Goal: Task Accomplishment & Management: Manage account settings

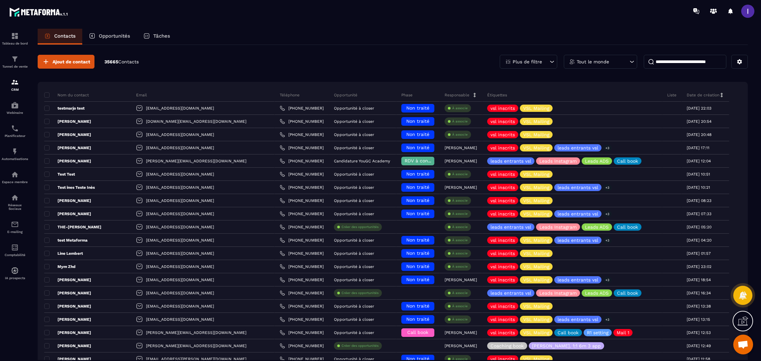
click at [113, 34] on p "Opportunités" at bounding box center [114, 36] width 31 height 6
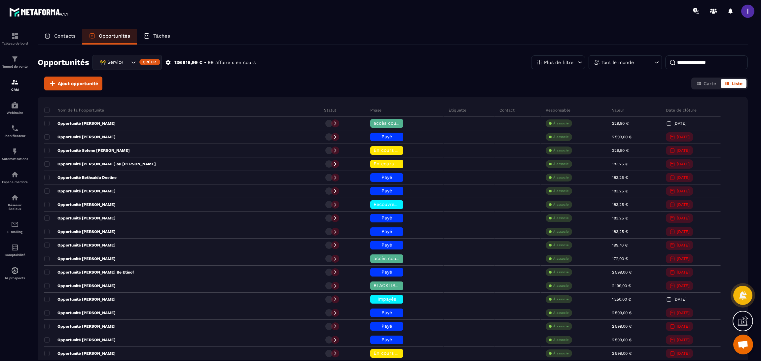
click at [117, 60] on div "🚧 Service Client" at bounding box center [114, 62] width 32 height 7
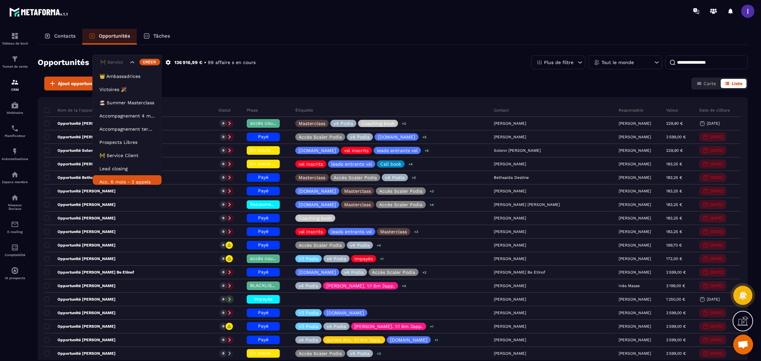
click at [118, 184] on li "Acc. 6 mois - 3 appels" at bounding box center [127, 181] width 69 height 13
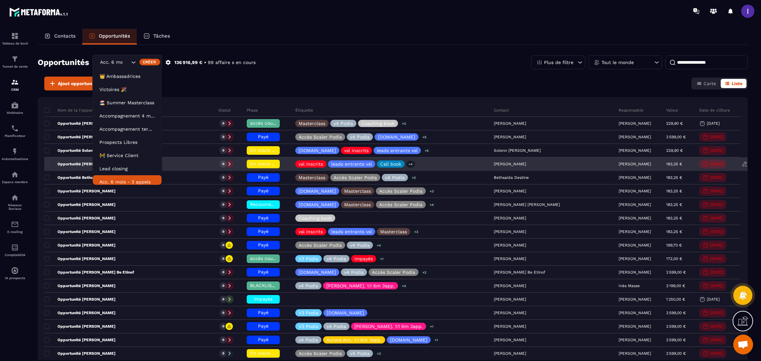
scroll to position [3, 0]
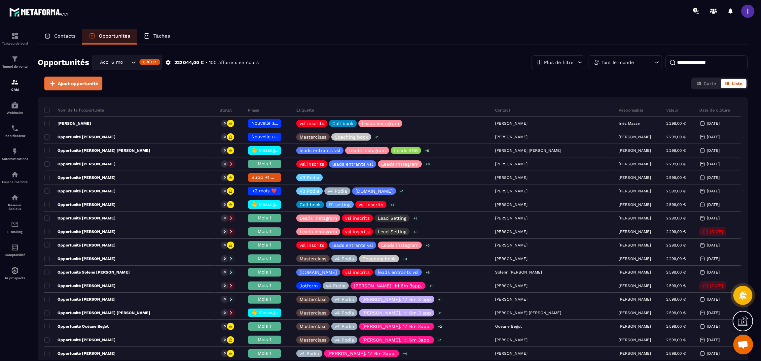
click at [66, 82] on span "Ajout opportunité" at bounding box center [78, 83] width 40 height 7
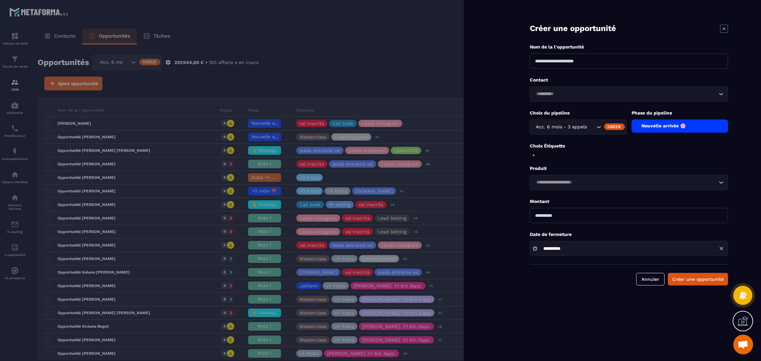
click at [566, 61] on input at bounding box center [629, 61] width 198 height 15
click at [70, 39] on div at bounding box center [380, 180] width 761 height 361
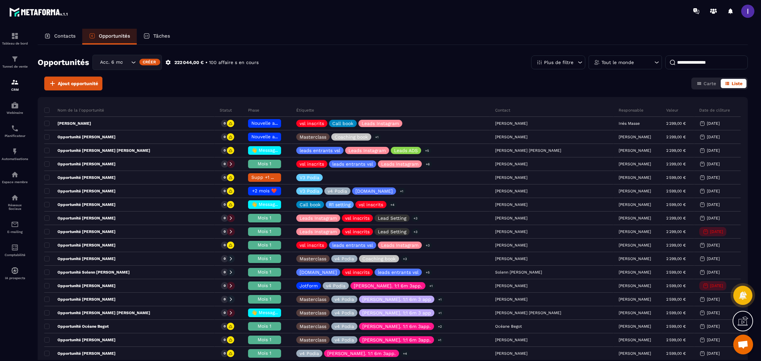
click at [68, 32] on div "Contacts" at bounding box center [60, 37] width 45 height 16
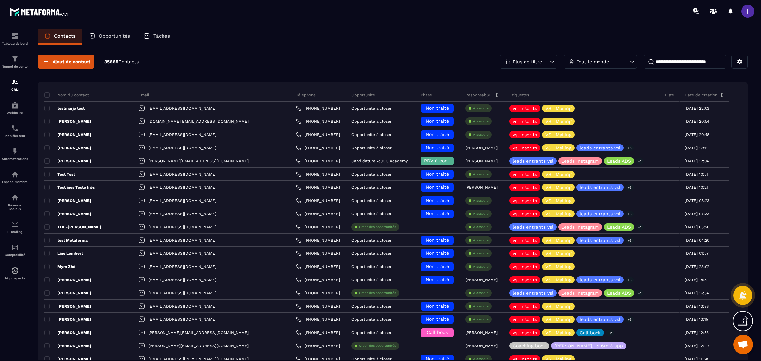
click at [101, 34] on p "Opportunités" at bounding box center [114, 36] width 31 height 6
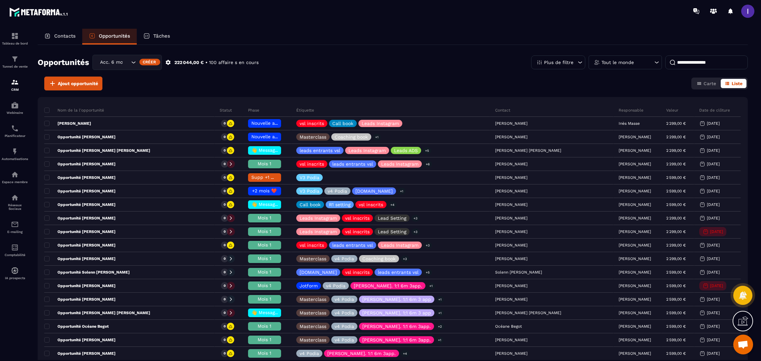
click at [119, 66] on div "Acc. 6 mois - 3 appels" at bounding box center [114, 62] width 32 height 7
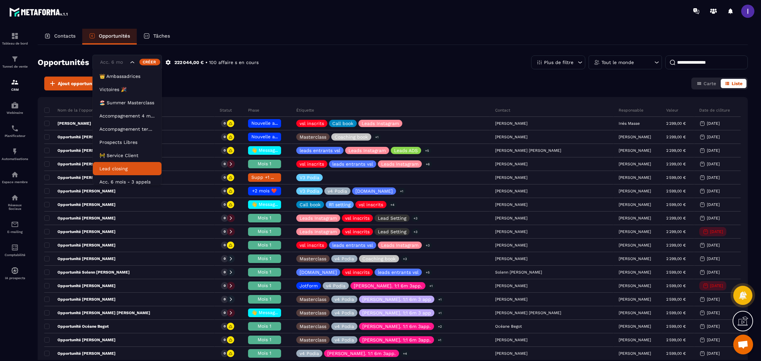
click at [114, 171] on p "Lead closing" at bounding box center [126, 169] width 55 height 7
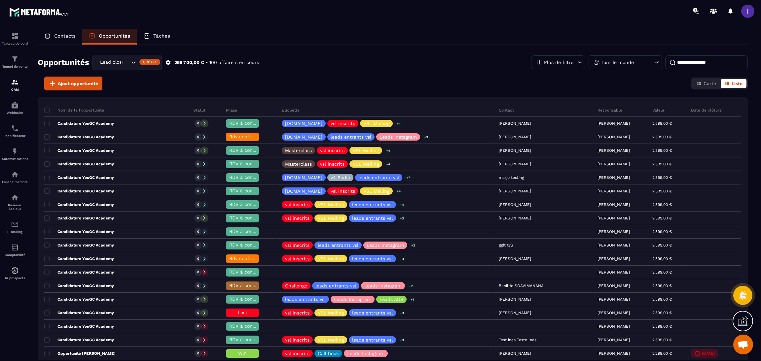
click at [695, 68] on input at bounding box center [706, 62] width 83 height 14
type input "**"
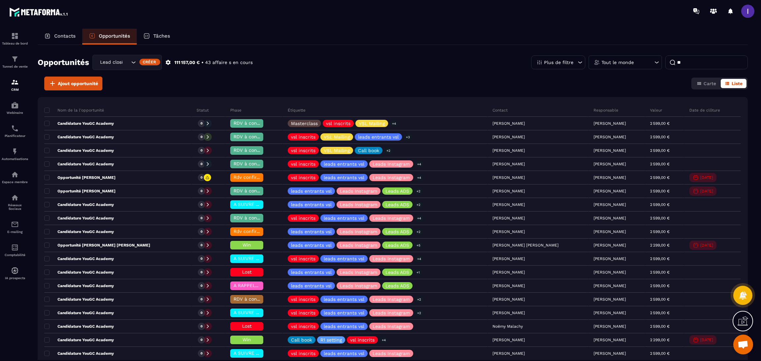
click at [695, 68] on input "**" at bounding box center [706, 62] width 83 height 14
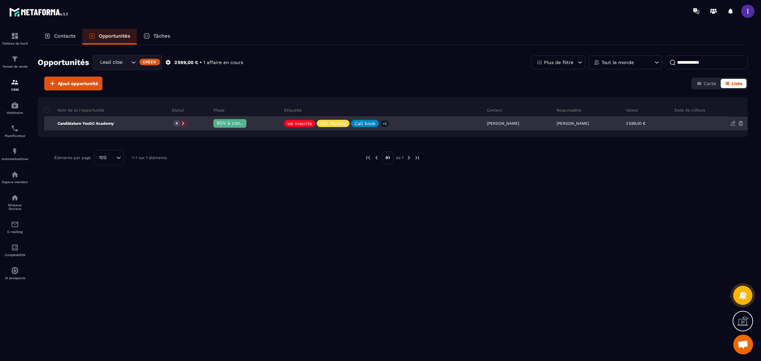
type input "**********"
click at [139, 125] on div "Candidature YouGC Academy" at bounding box center [105, 123] width 123 height 13
